Goal: Navigation & Orientation: Find specific page/section

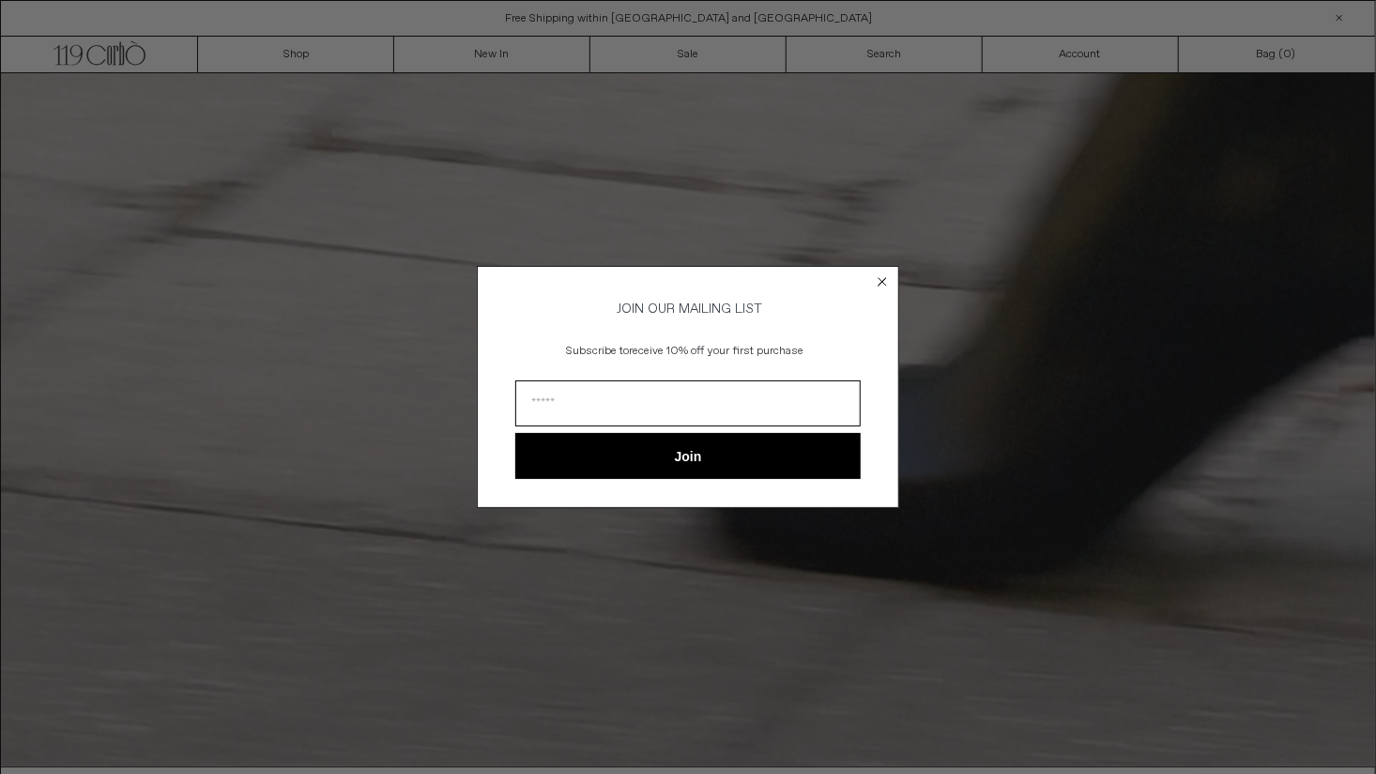
click at [874, 278] on circle "Close dialog" at bounding box center [883, 281] width 18 height 18
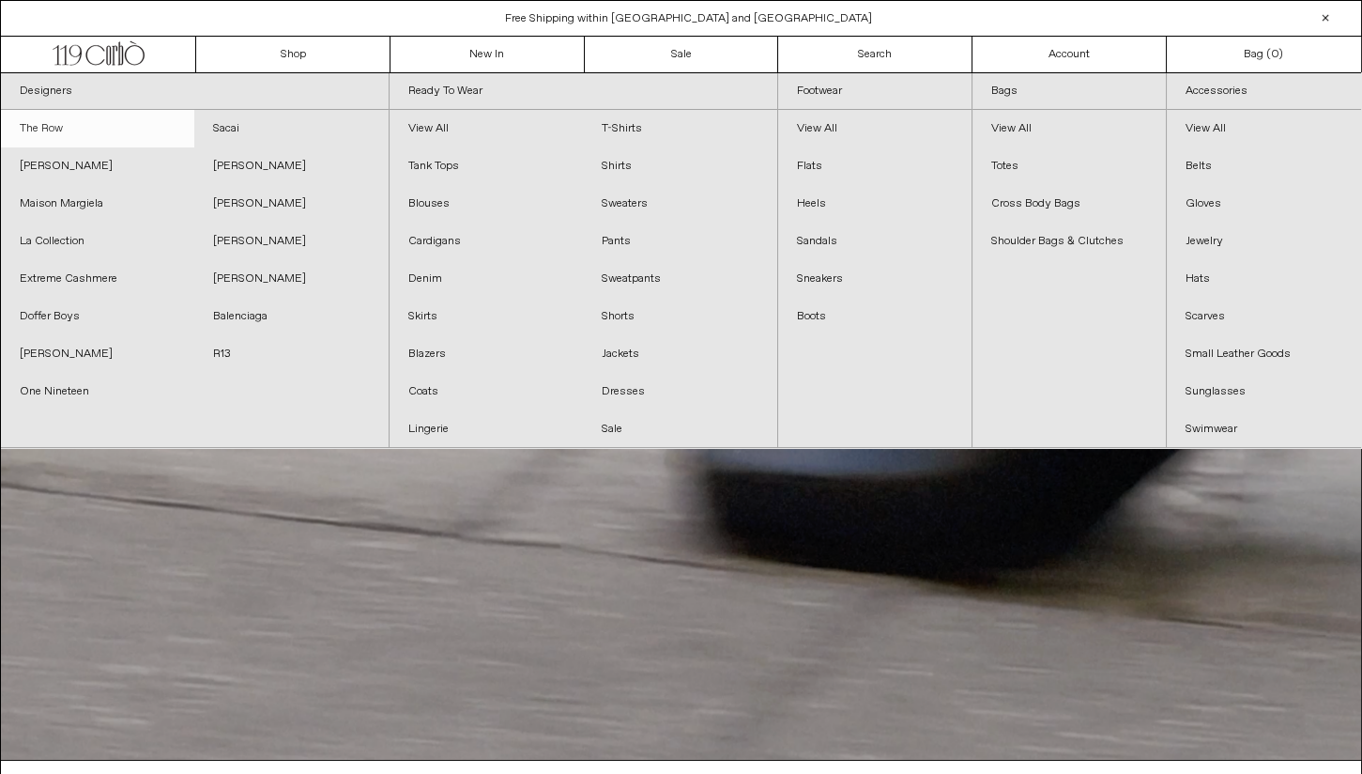
drag, startPoint x: 65, startPoint y: 128, endPoint x: 106, endPoint y: 139, distance: 42.8
click at [65, 127] on link "The Row" at bounding box center [97, 129] width 193 height 38
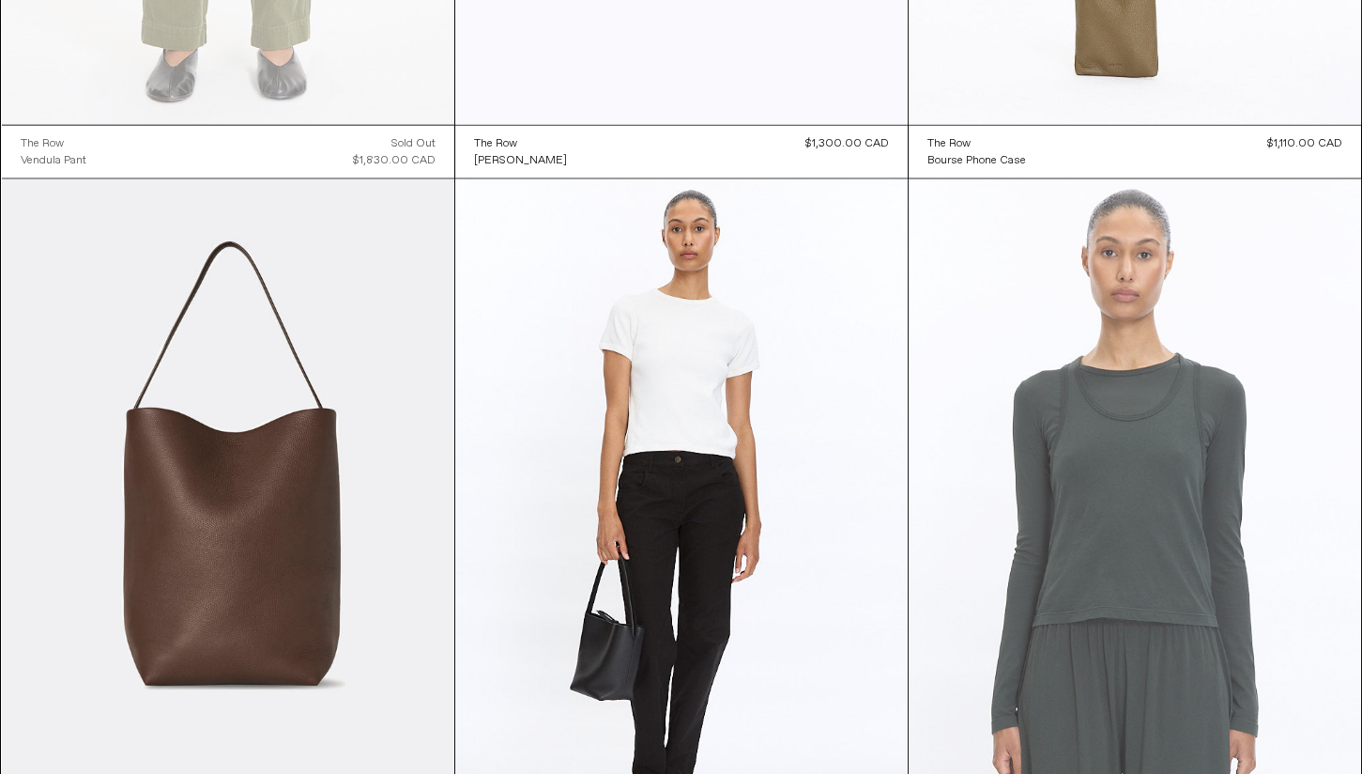
scroll to position [8753, 0]
